Goal: Complete application form

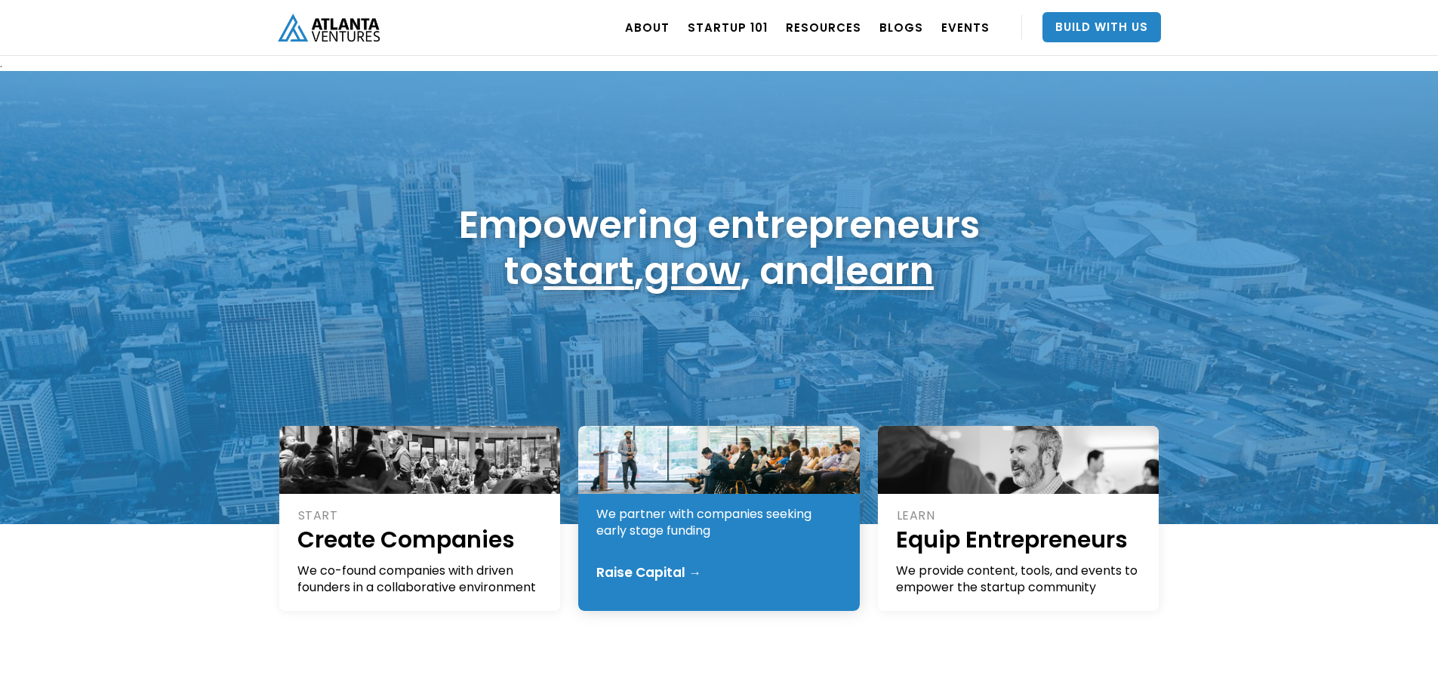
click at [746, 558] on div "GROW Fund Founders We partner with companies seeking early stage funding Raise …" at bounding box center [719, 518] width 282 height 185
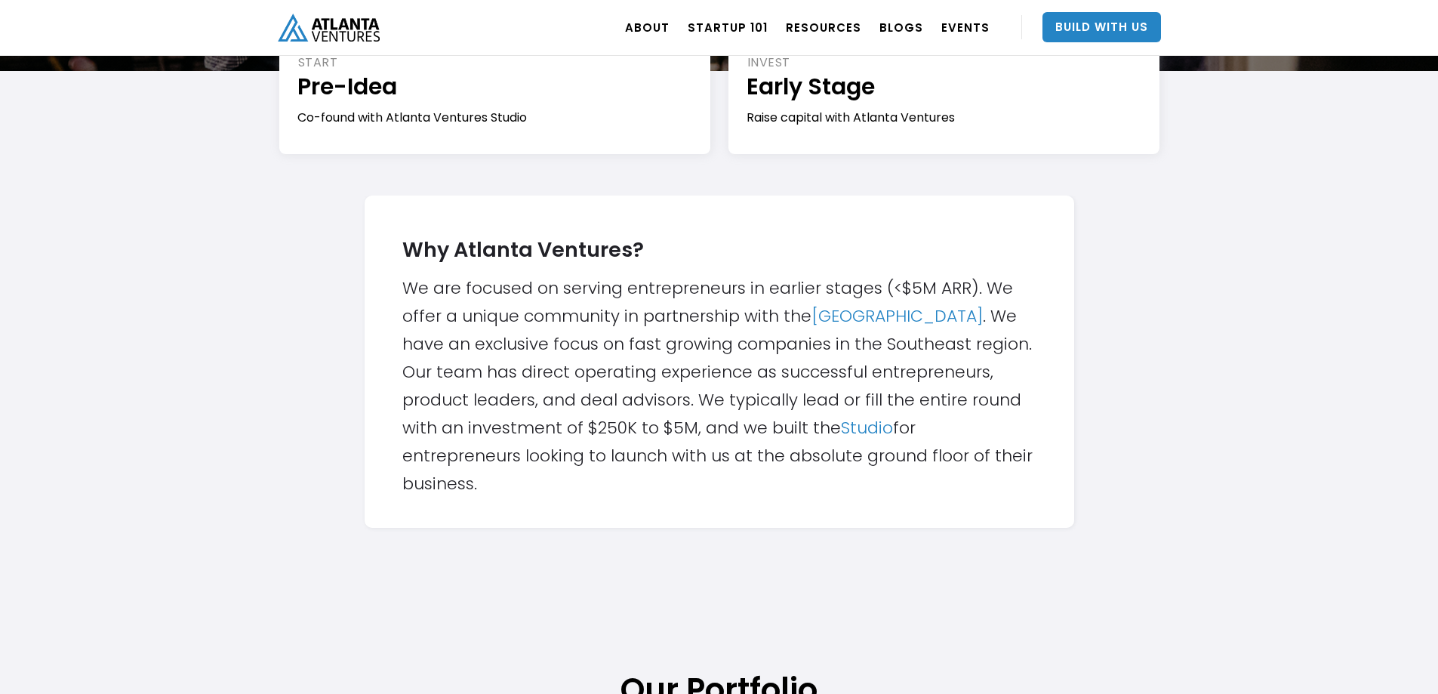
scroll to position [226, 0]
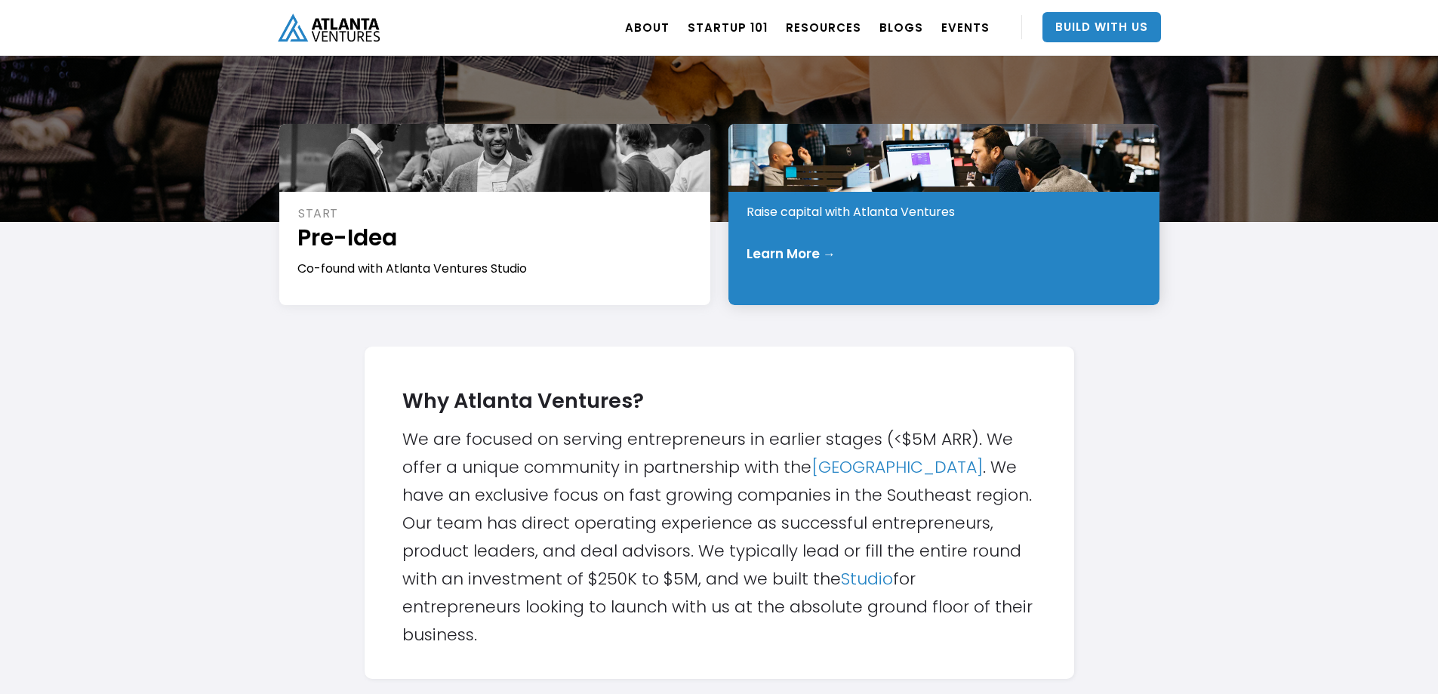
click at [836, 281] on div "INVEST Early Stage Raise capital with Atlanta Ventures Learn More →" at bounding box center [943, 214] width 431 height 181
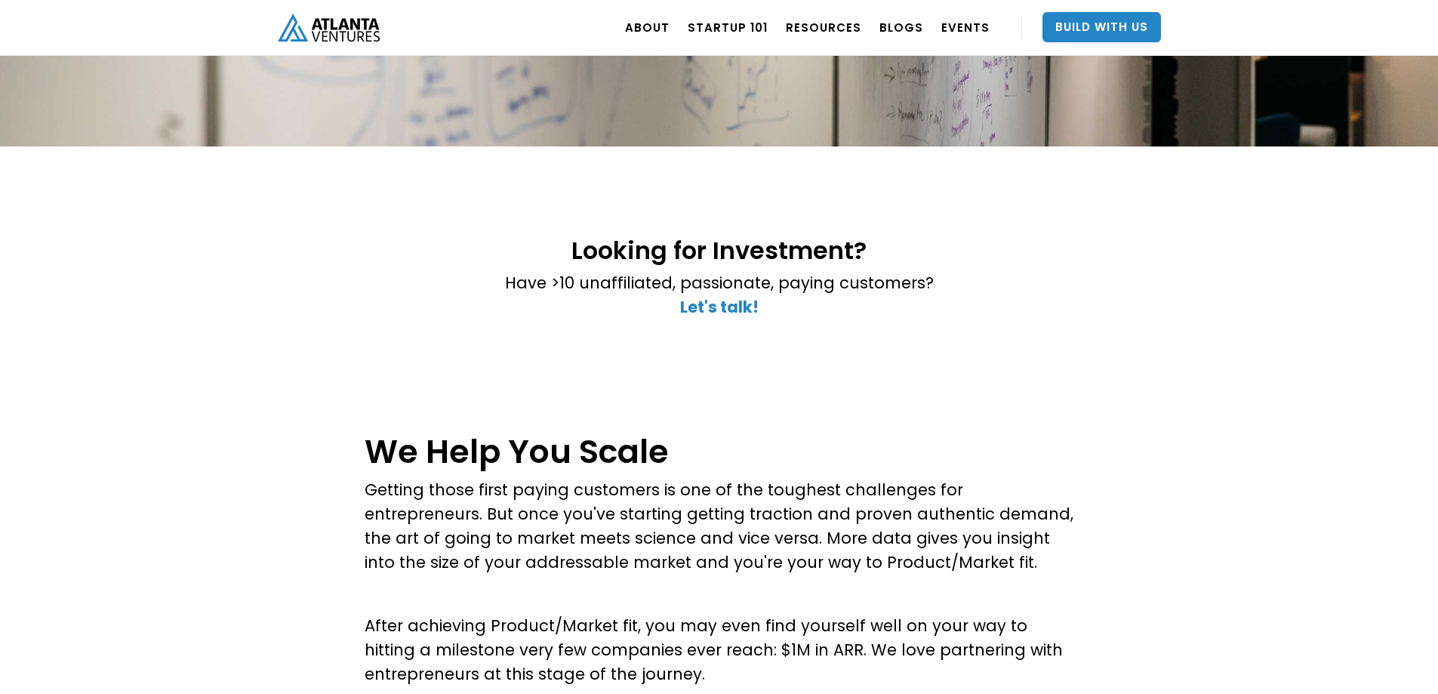
scroll to position [226, 0]
click at [744, 306] on strong "Let's talk!" at bounding box center [719, 308] width 79 height 22
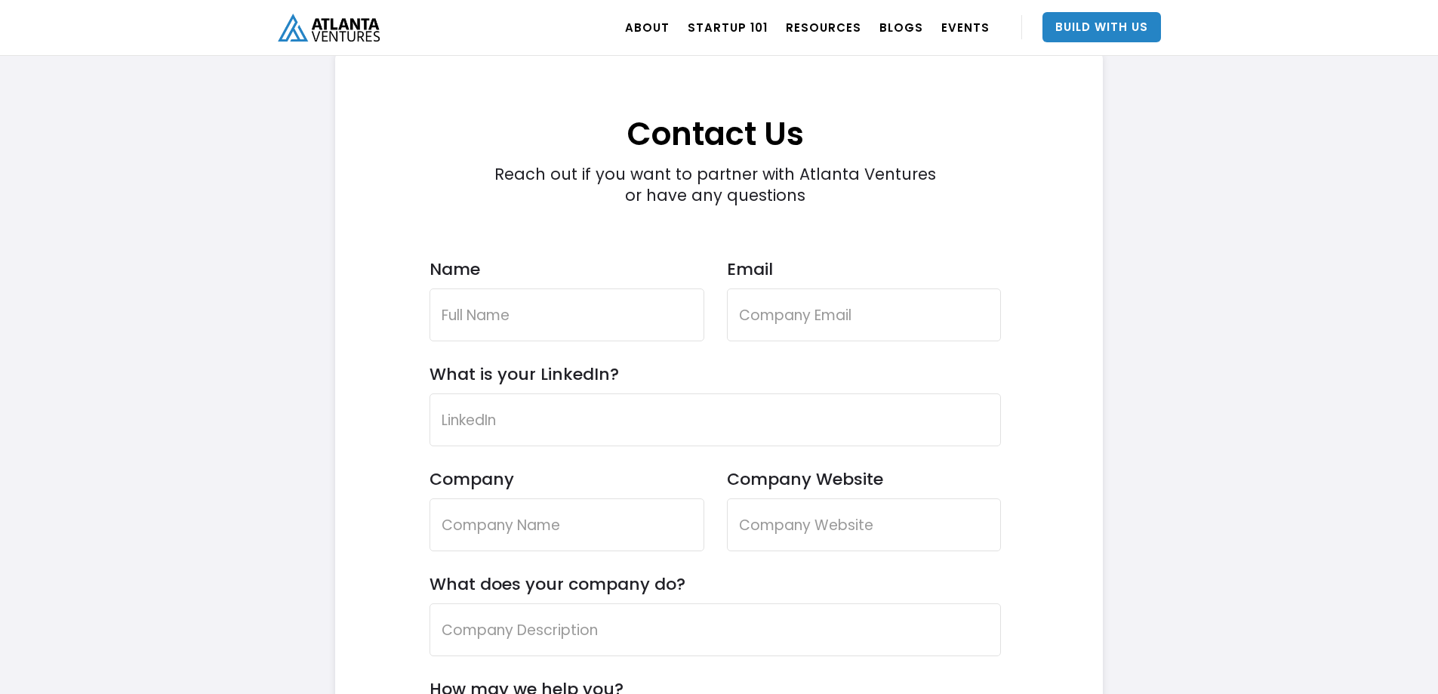
scroll to position [4359, 0]
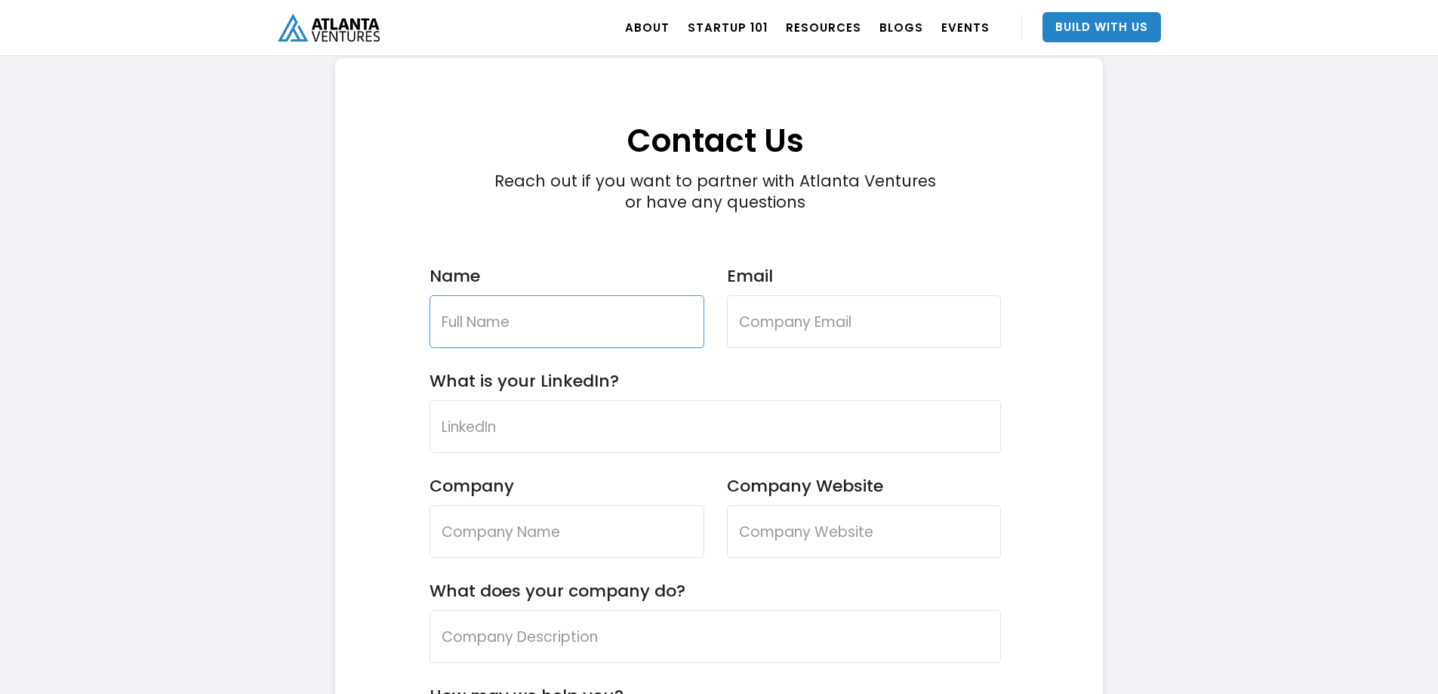
click at [562, 327] on input "Name" at bounding box center [567, 321] width 275 height 53
type input "Garrett Stigall"
type input "stigallg@comcast.net"
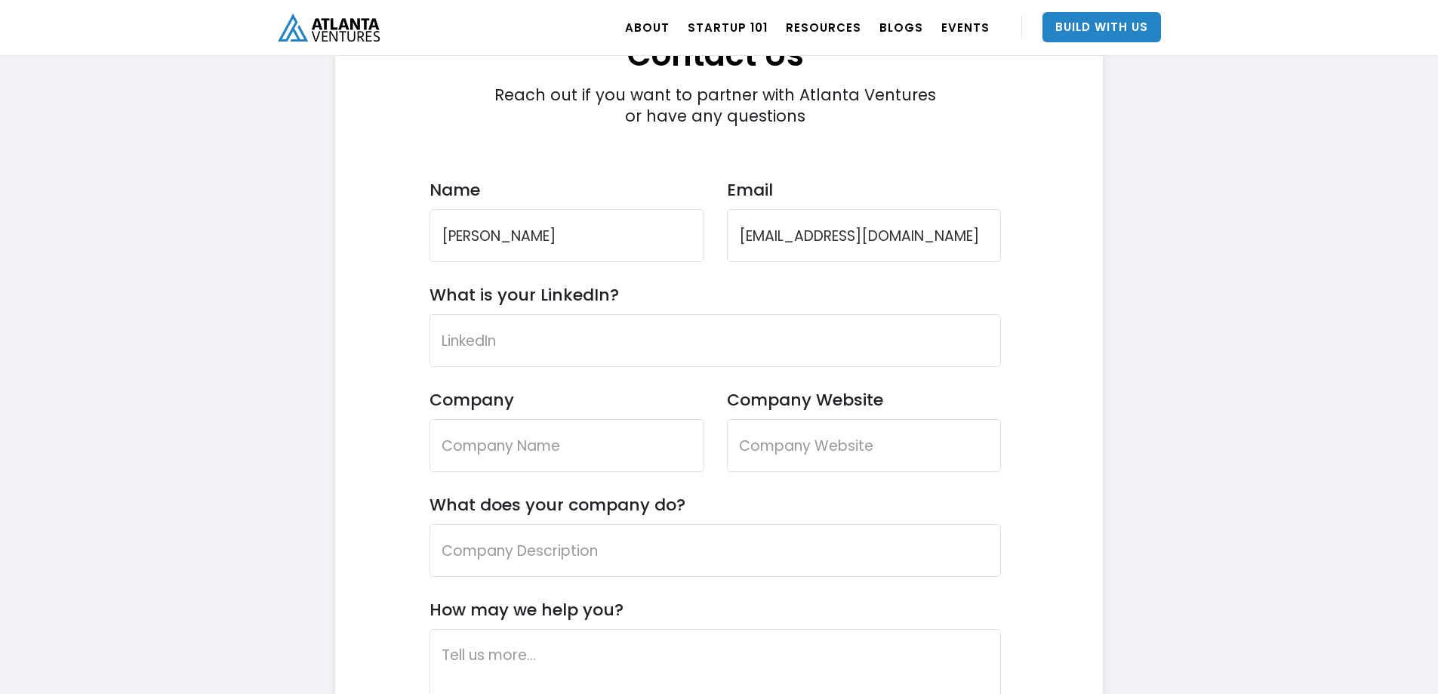
scroll to position [4586, 0]
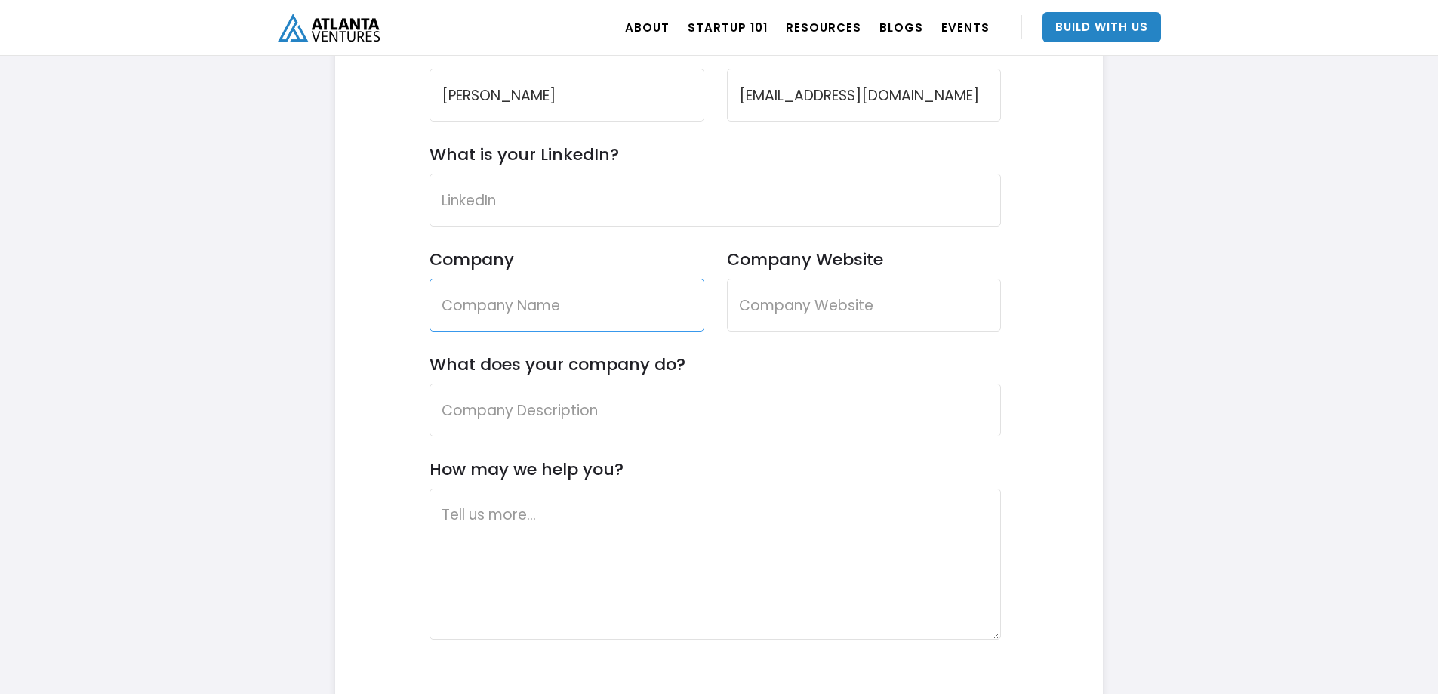
click at [517, 285] on input "Company" at bounding box center [567, 305] width 275 height 53
type input "Pool Protection Technologies DBA"
drag, startPoint x: 950, startPoint y: 311, endPoint x: 1007, endPoint y: 311, distance: 57.4
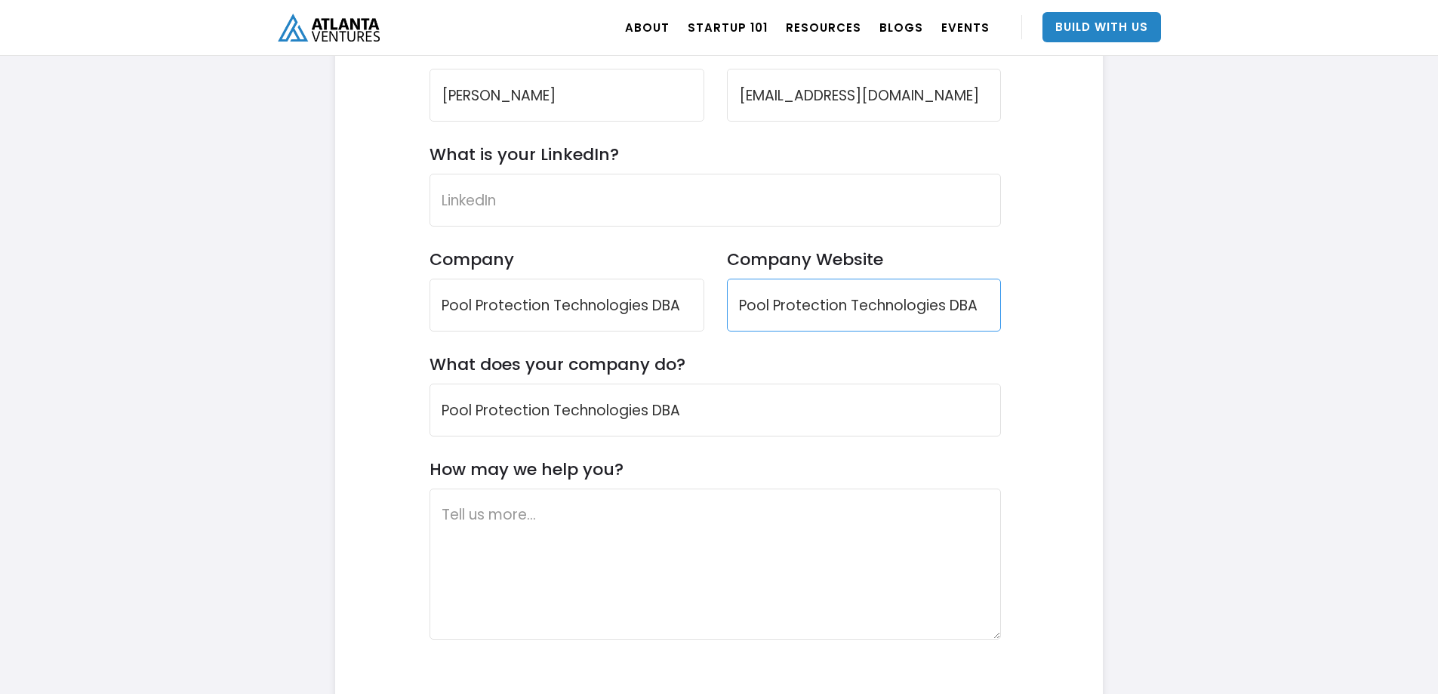
click at [1007, 311] on div "Contact Us Reach out if you want to partner with Atlanta Ventures or have any q…" at bounding box center [715, 339] width 715 height 1015
drag, startPoint x: 980, startPoint y: 308, endPoint x: 735, endPoint y: 299, distance: 244.7
click at [735, 299] on input "Pool Protection Technologies DBA" at bounding box center [864, 305] width 275 height 53
type input "www.poolprotectiontechnologies.com"
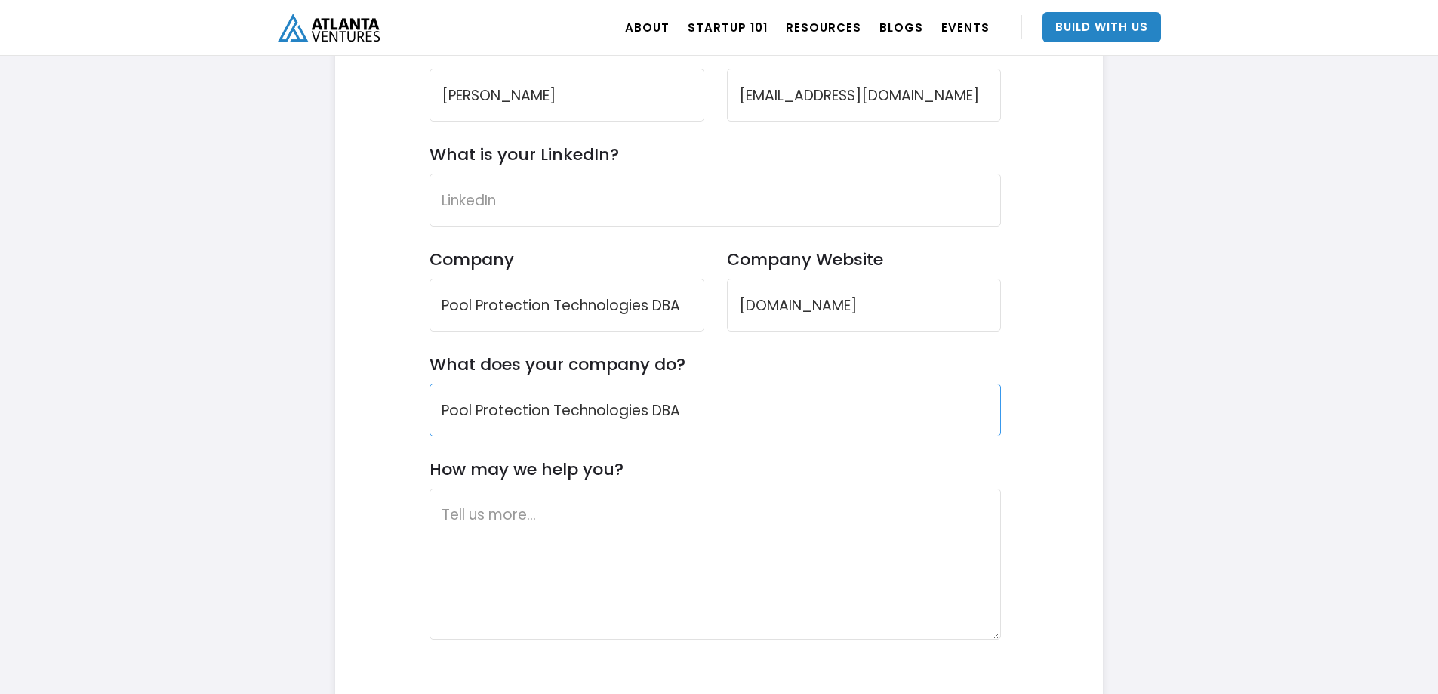
drag, startPoint x: 775, startPoint y: 419, endPoint x: 413, endPoint y: 417, distance: 362.3
click at [413, 417] on div "Contact Us Reach out if you want to partner with Atlanta Ventures or have any q…" at bounding box center [715, 339] width 715 height 1015
paste input "Pool Protection Technologies is a clean-tech company revolutionizing the pool m…"
drag, startPoint x: 524, startPoint y: 414, endPoint x: 330, endPoint y: 423, distance: 194.2
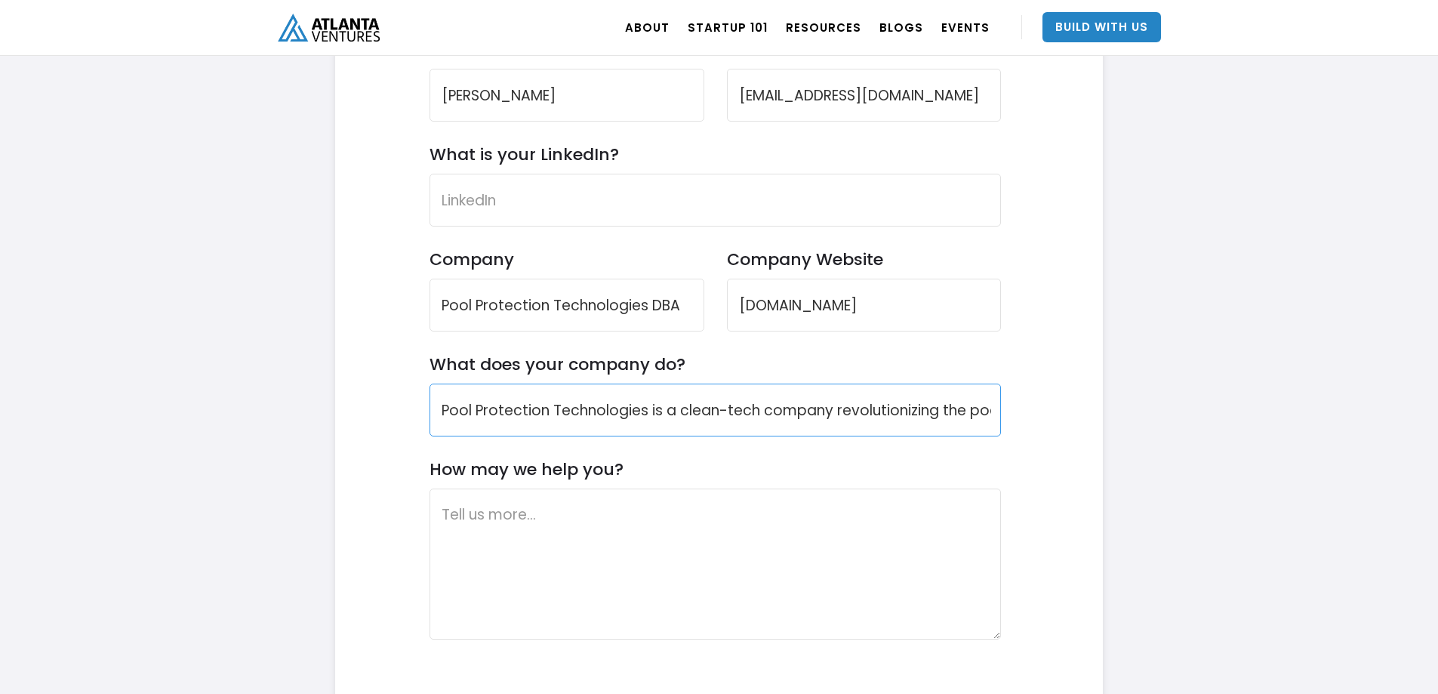
click at [692, 413] on input "Pool Protection Technologies is a clean-tech company revolutionizing the pool m…" at bounding box center [716, 409] width 572 height 53
type input "Pool Protection Technologies is a clean-tech company revolutionizing the pool m…"
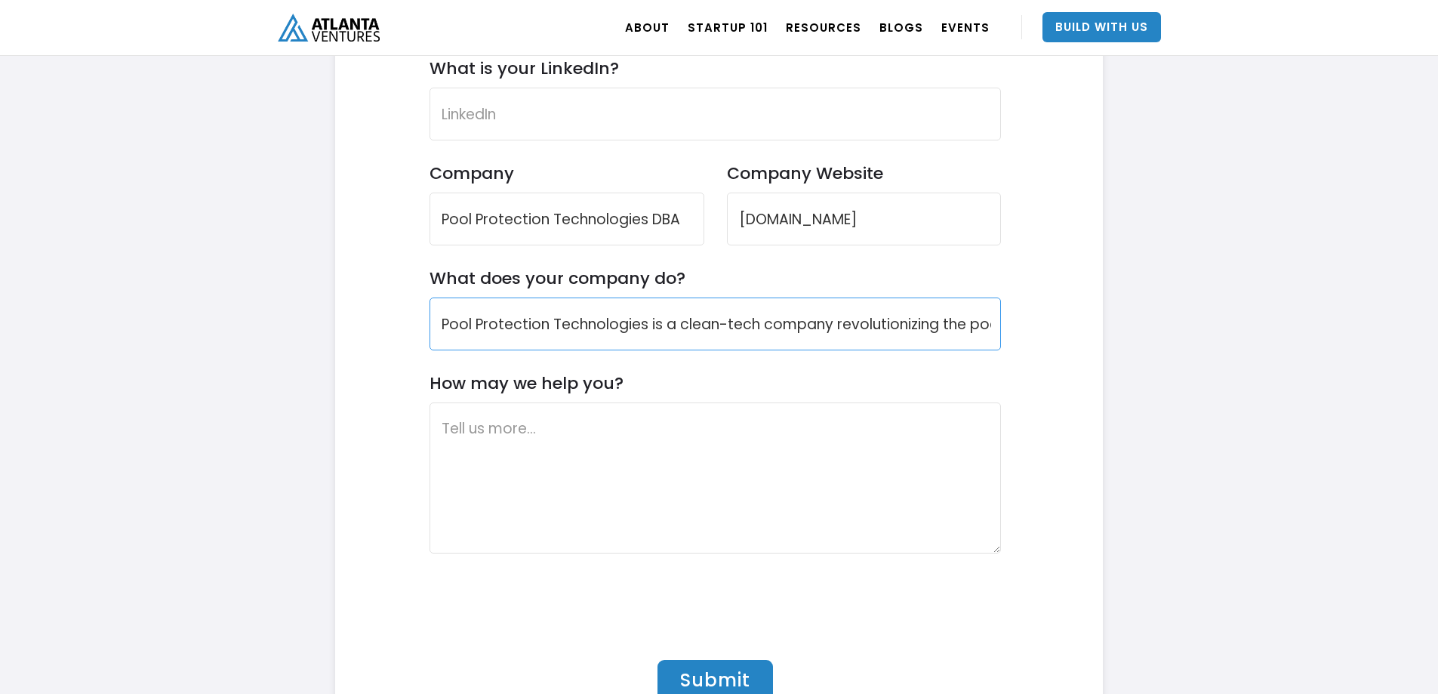
scroll to position [4812, 0]
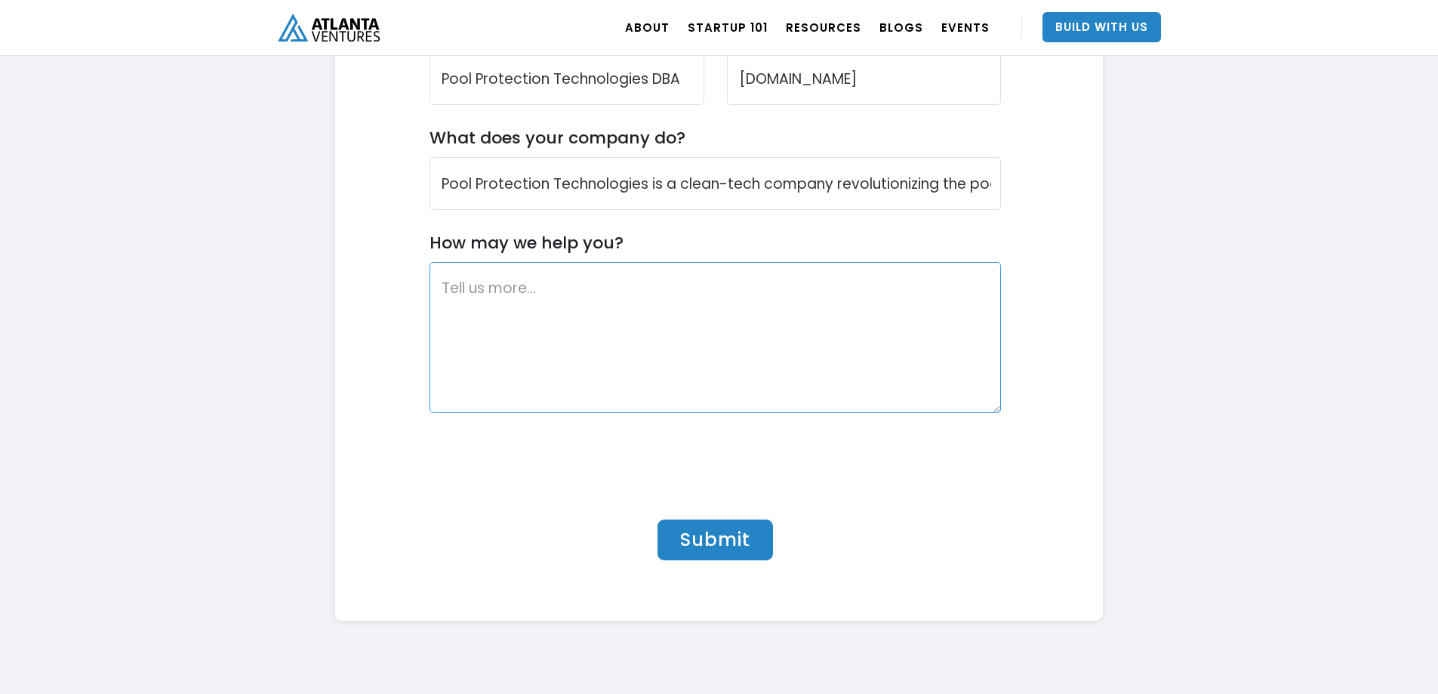
click at [648, 319] on textarea "How may we help you?" at bounding box center [716, 337] width 572 height 151
paste textarea "We are currently raising a $1 million round to expand our production and grow o…"
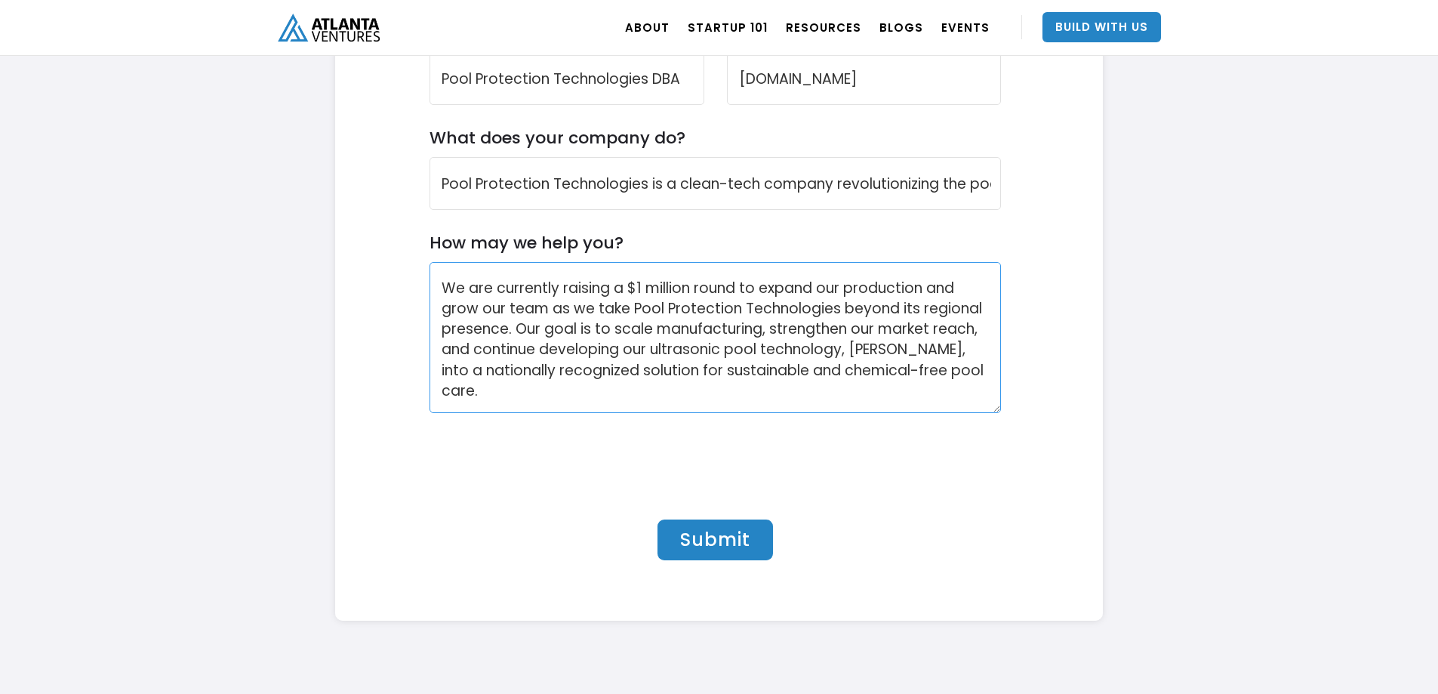
type textarea "We are currently raising a $1 million round to expand our production and grow o…"
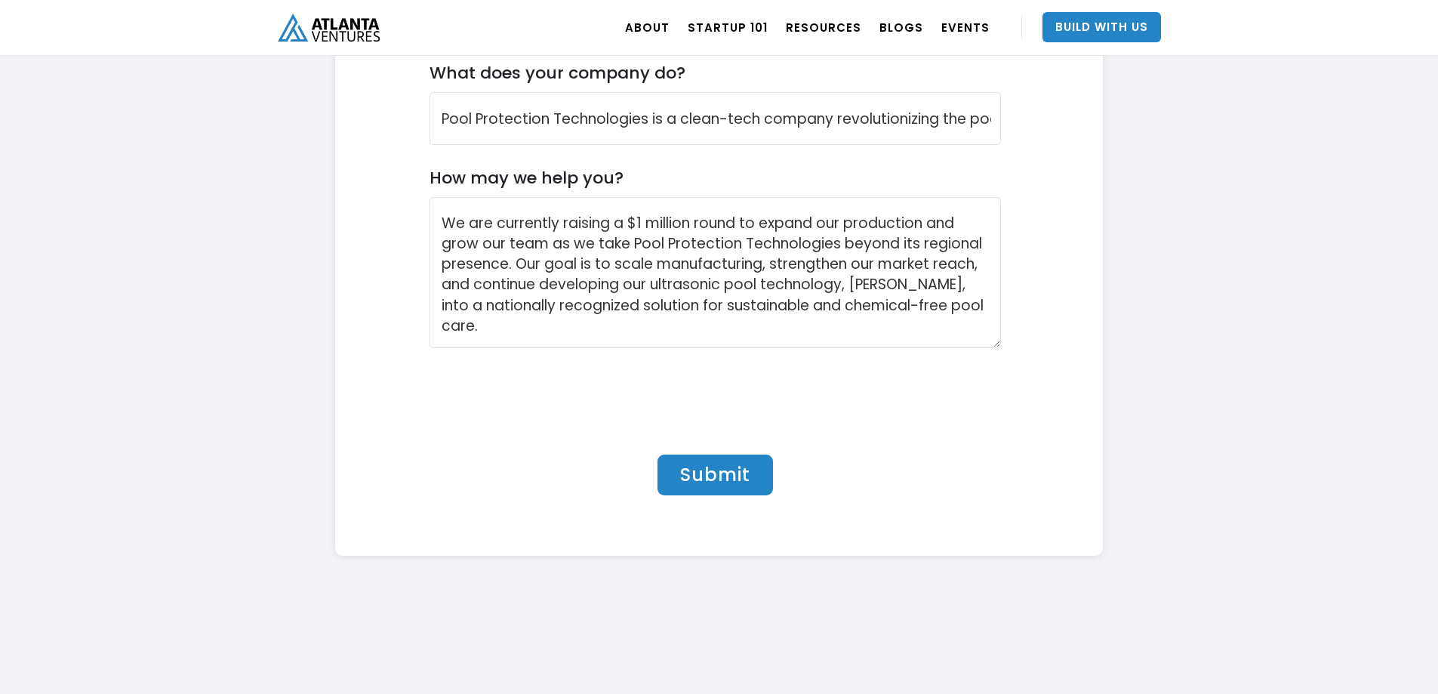
scroll to position [4888, 0]
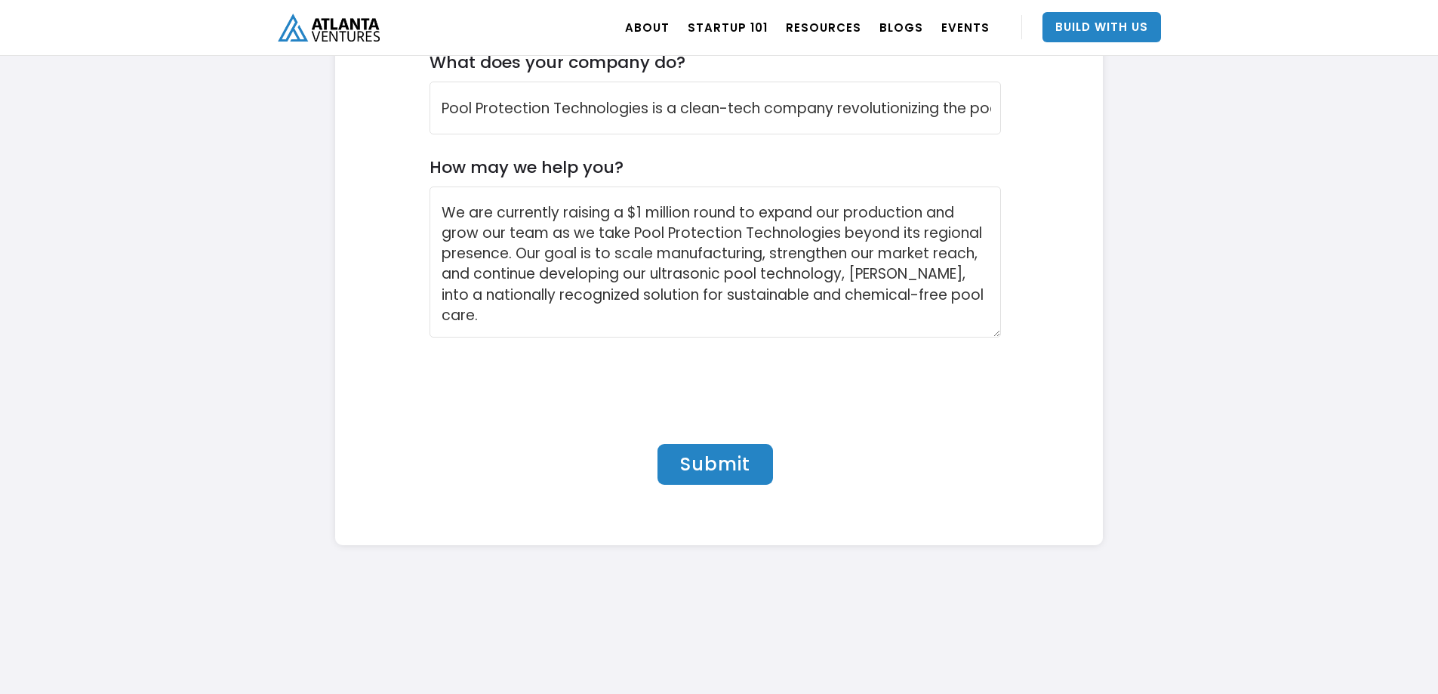
click at [730, 469] on input "Submit" at bounding box center [714, 464] width 115 height 41
type input "Please wait..."
